Goal: Answer question/provide support: Share knowledge or assist other users

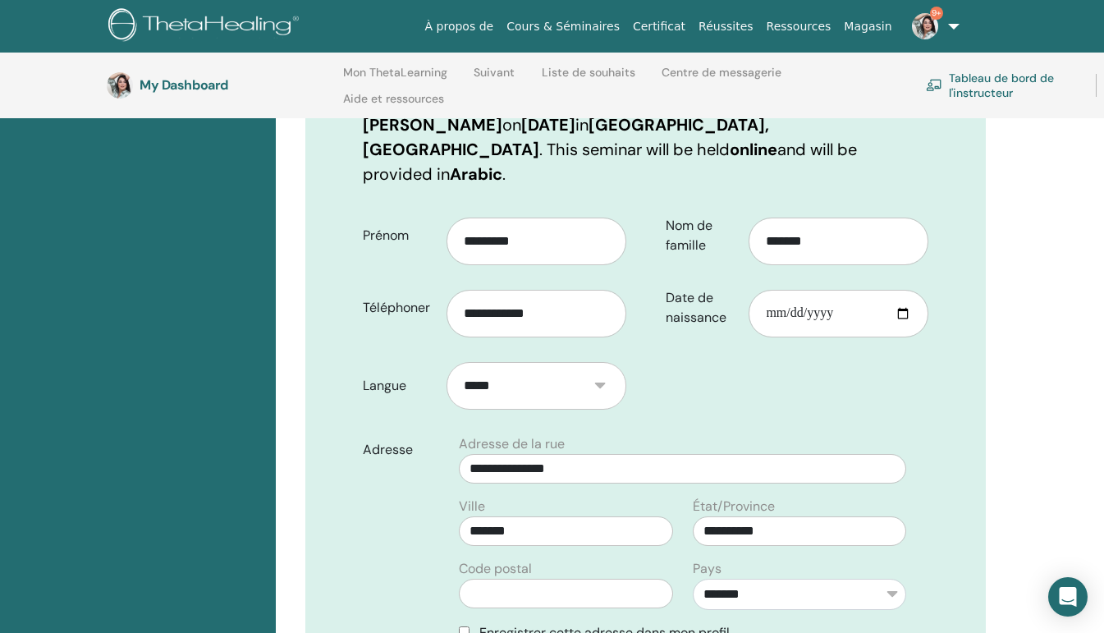
scroll to position [292, 0]
click at [497, 26] on link "À propos de" at bounding box center [460, 26] width 82 height 30
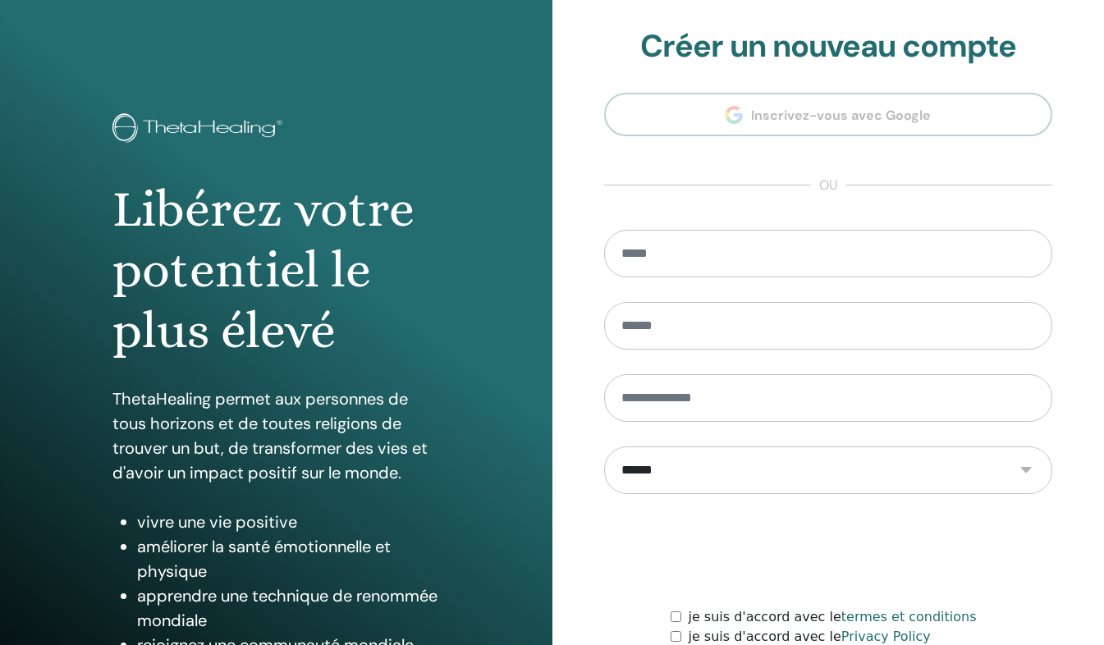
scroll to position [143, 0]
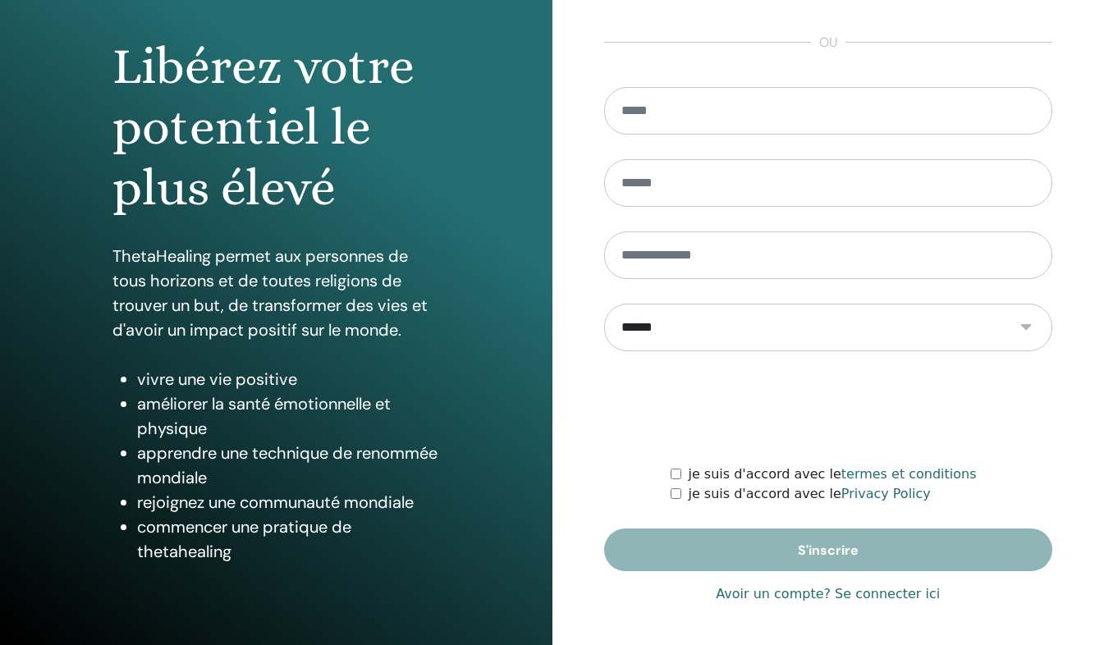
click at [856, 597] on link "Avoir un compte? Se connecter ici" at bounding box center [828, 595] width 224 height 20
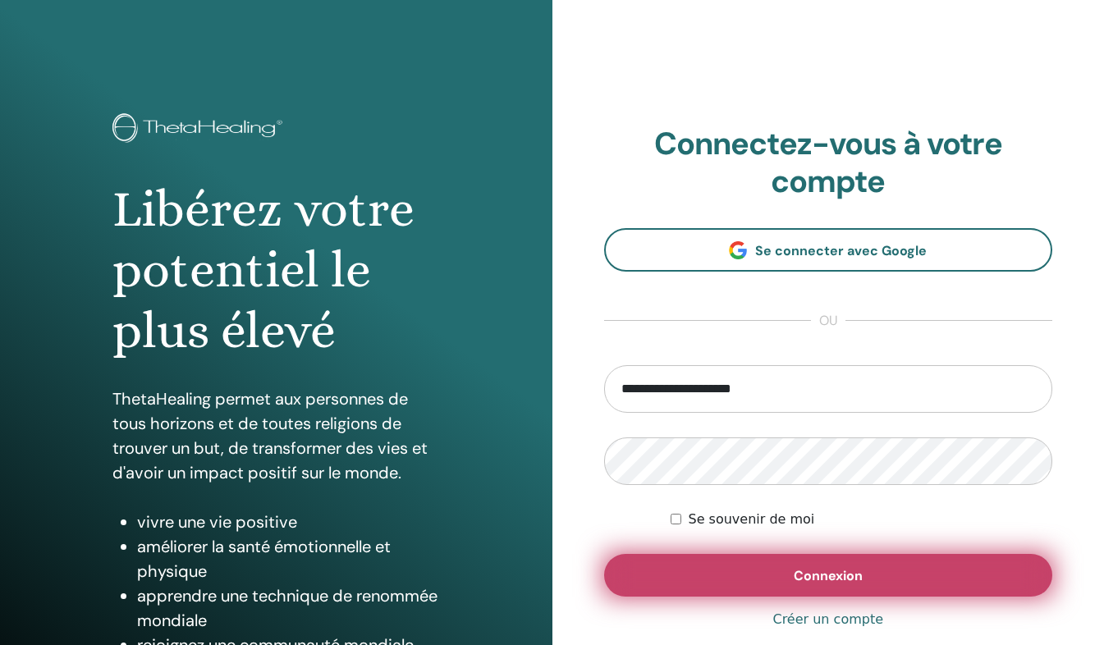
click at [836, 577] on span "Connexion" at bounding box center [828, 575] width 69 height 17
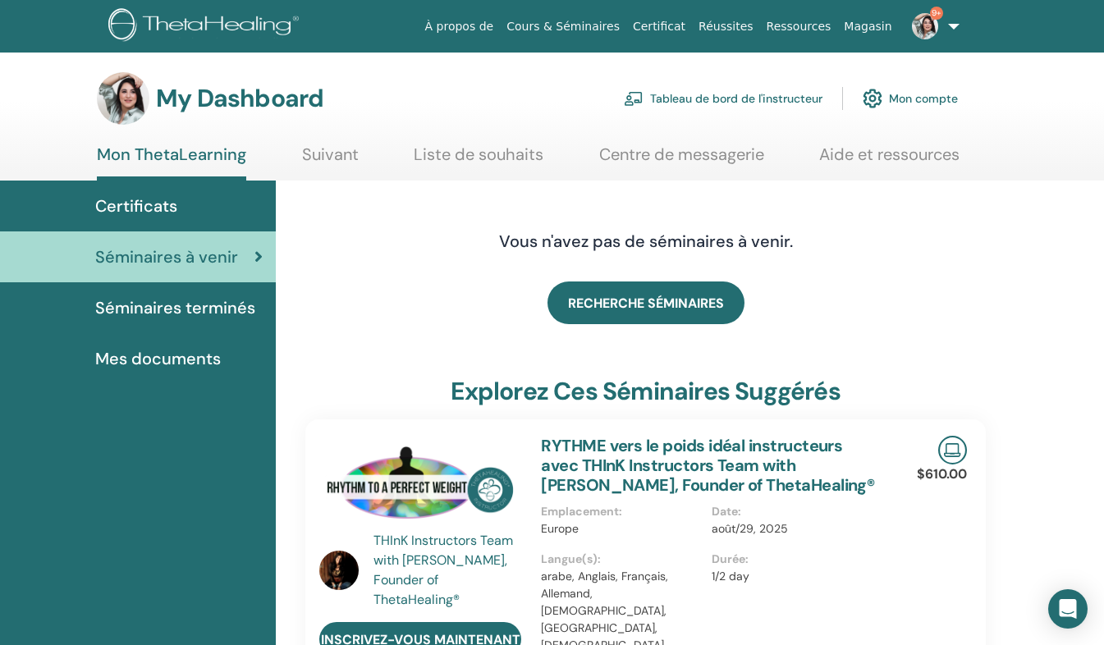
click at [755, 102] on link "Tableau de bord de l'instructeur" at bounding box center [723, 98] width 199 height 36
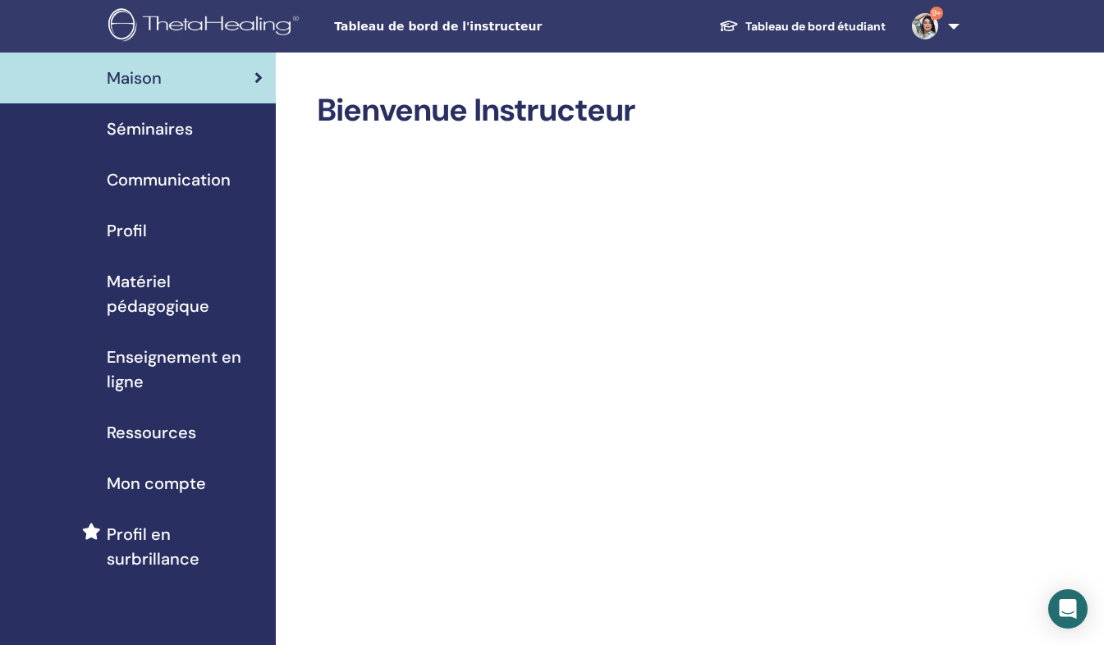
click at [241, 136] on div "Séminaires" at bounding box center [138, 129] width 250 height 25
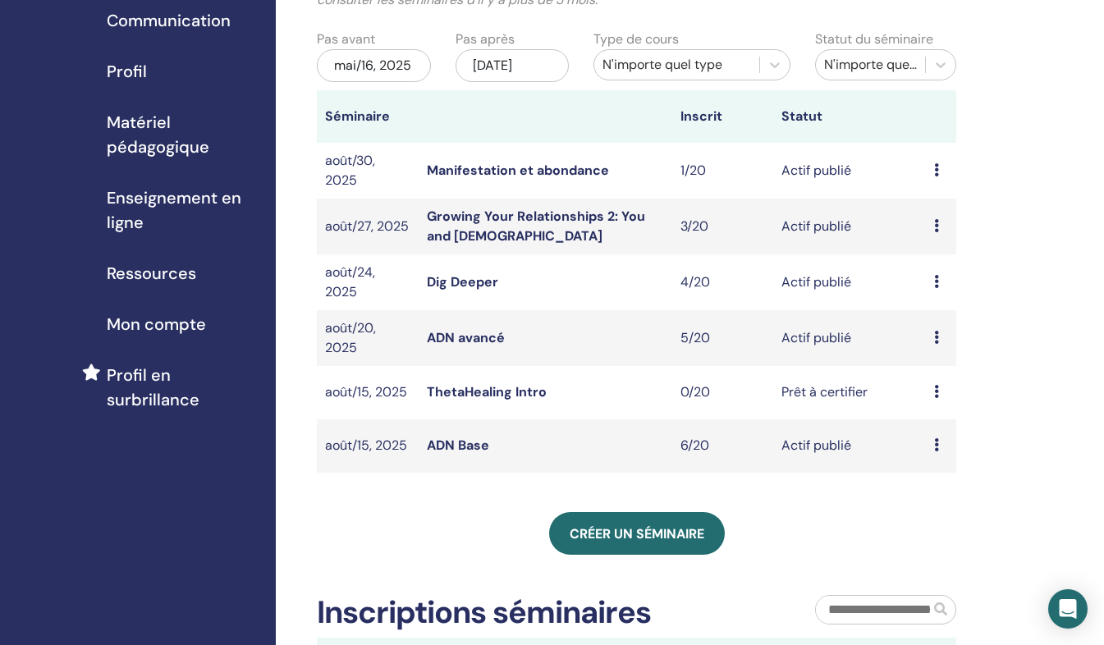
scroll to position [161, 0]
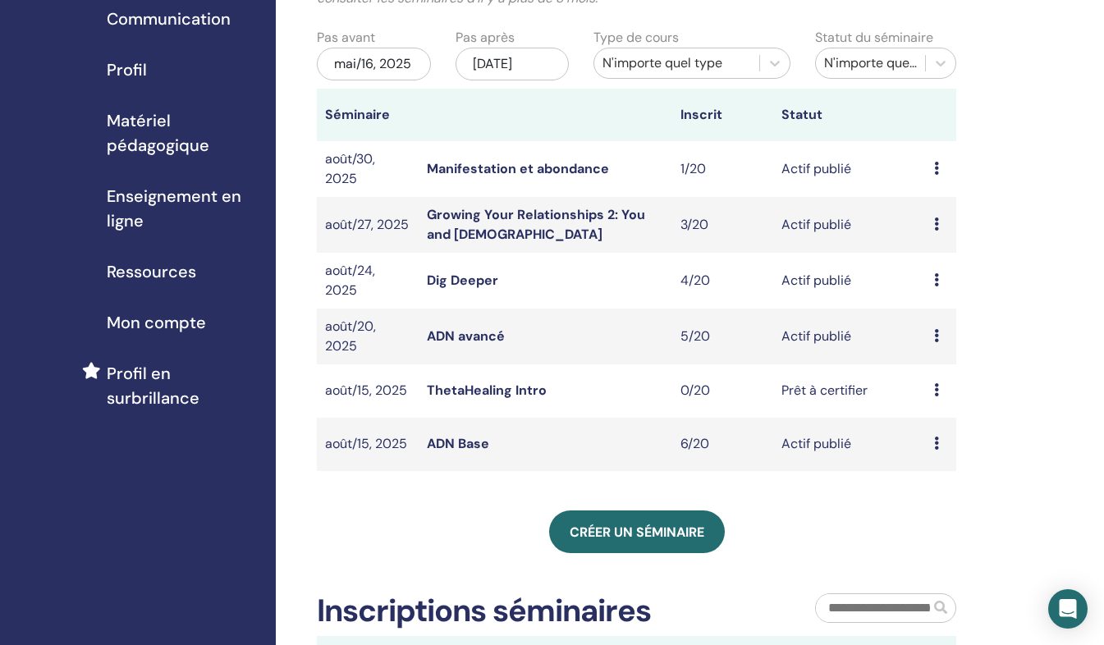
click at [935, 450] on icon at bounding box center [936, 443] width 5 height 13
click at [930, 530] on link "Participants" at bounding box center [943, 525] width 73 height 17
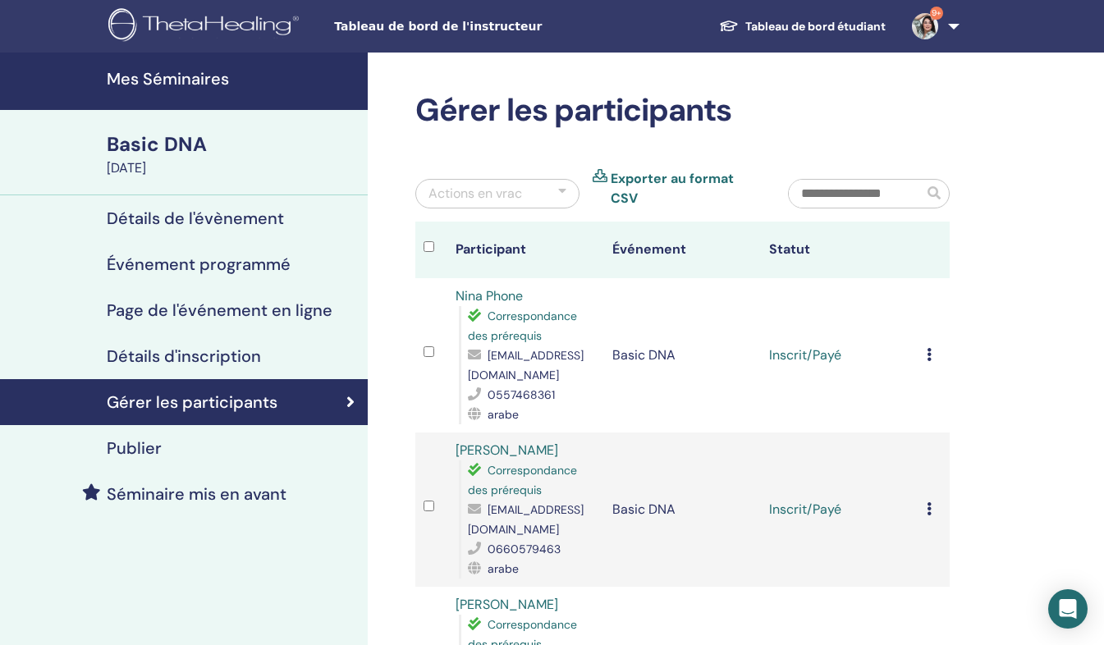
click at [202, 24] on img at bounding box center [206, 26] width 196 height 37
